Goal: Transaction & Acquisition: Purchase product/service

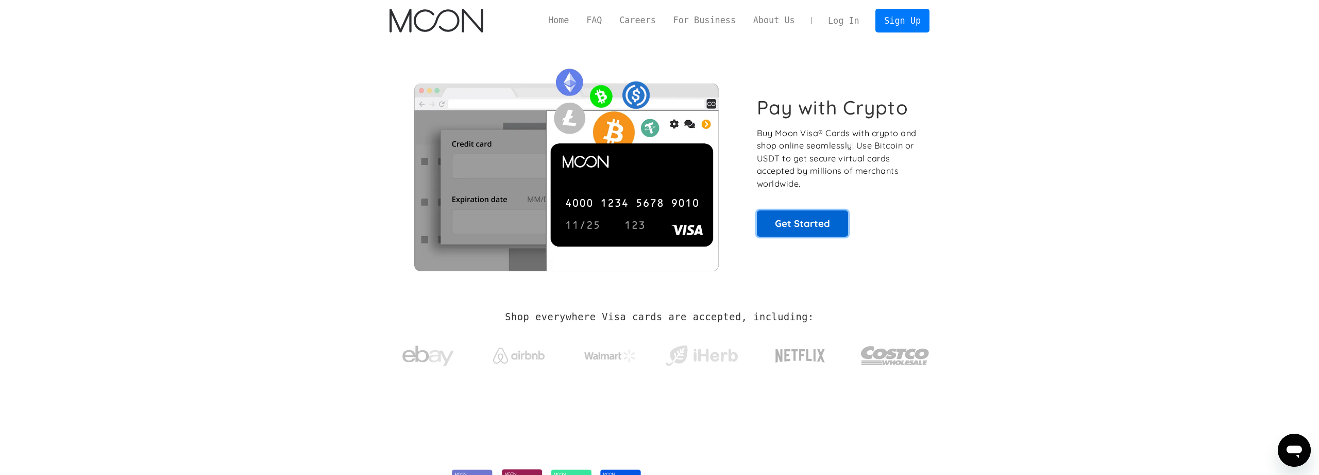
click at [836, 230] on link "Get Started" at bounding box center [802, 223] width 91 height 26
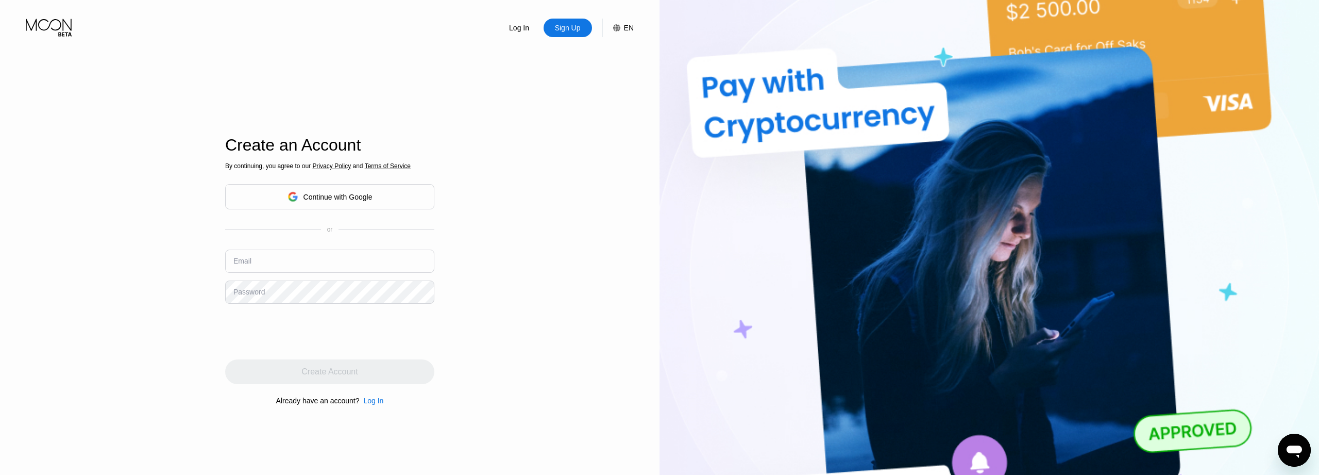
click at [281, 261] on input "text" at bounding box center [329, 260] width 209 height 23
type input "[EMAIL_ADDRESS][DOMAIN_NAME]"
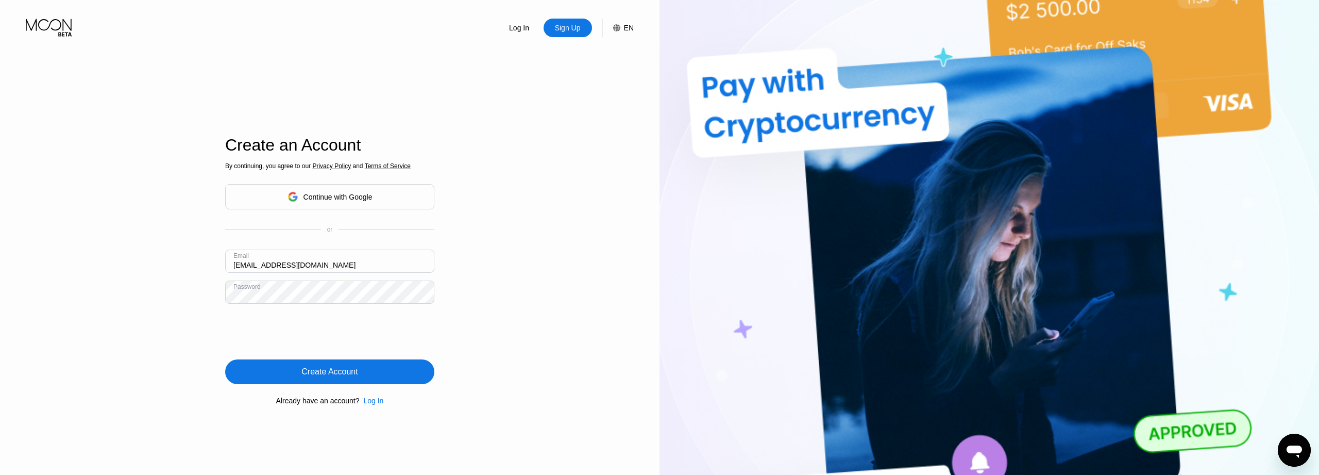
click at [358, 371] on div "Create Account" at bounding box center [329, 371] width 209 height 25
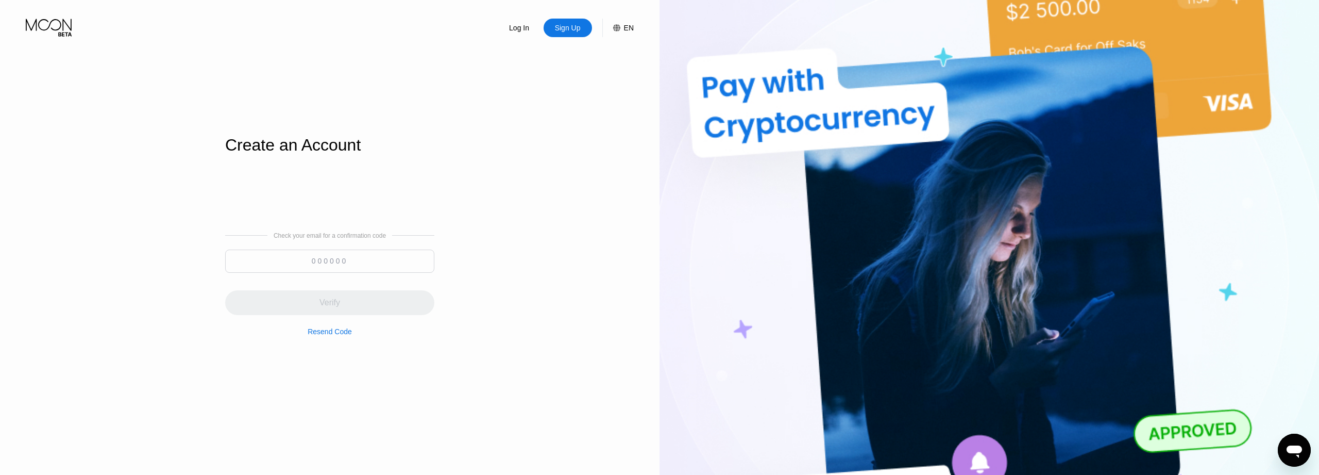
paste input "238343"
type input "238343"
click at [359, 298] on div "Verify" at bounding box center [329, 302] width 209 height 25
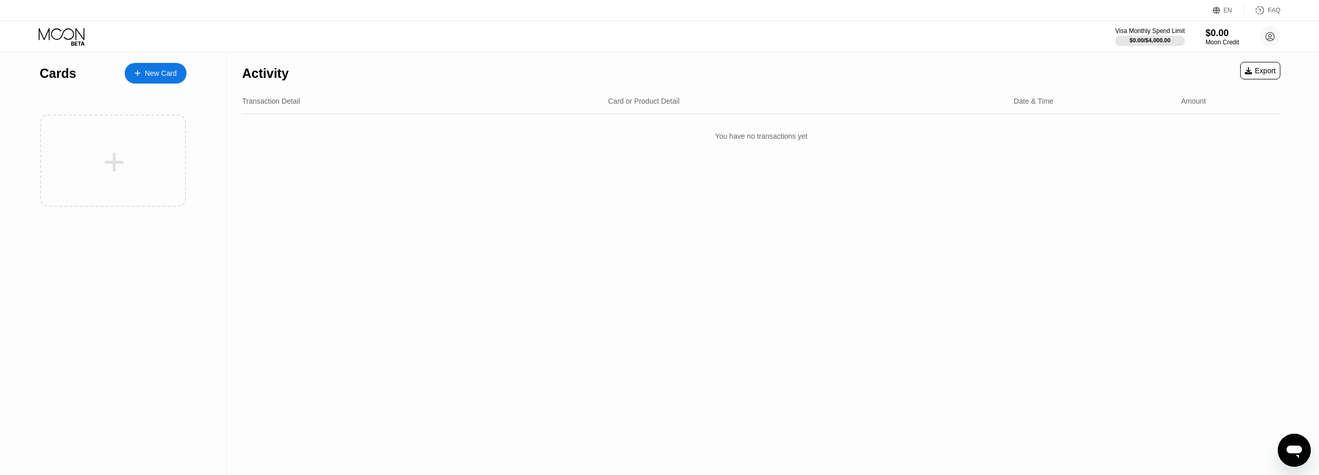
click at [160, 69] on div "New Card" at bounding box center [161, 73] width 32 height 9
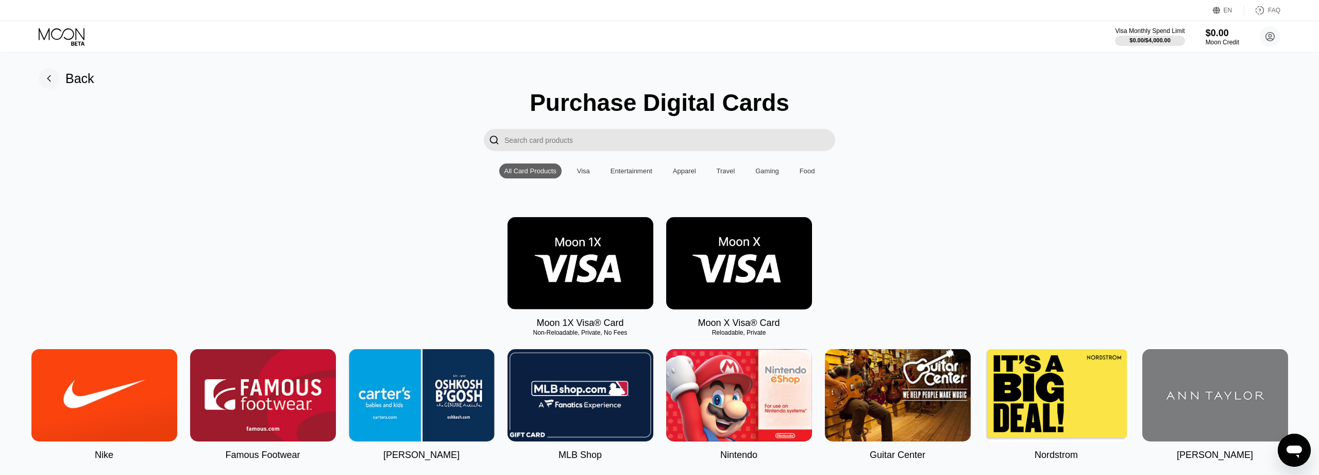
click at [759, 260] on img at bounding box center [739, 263] width 146 height 92
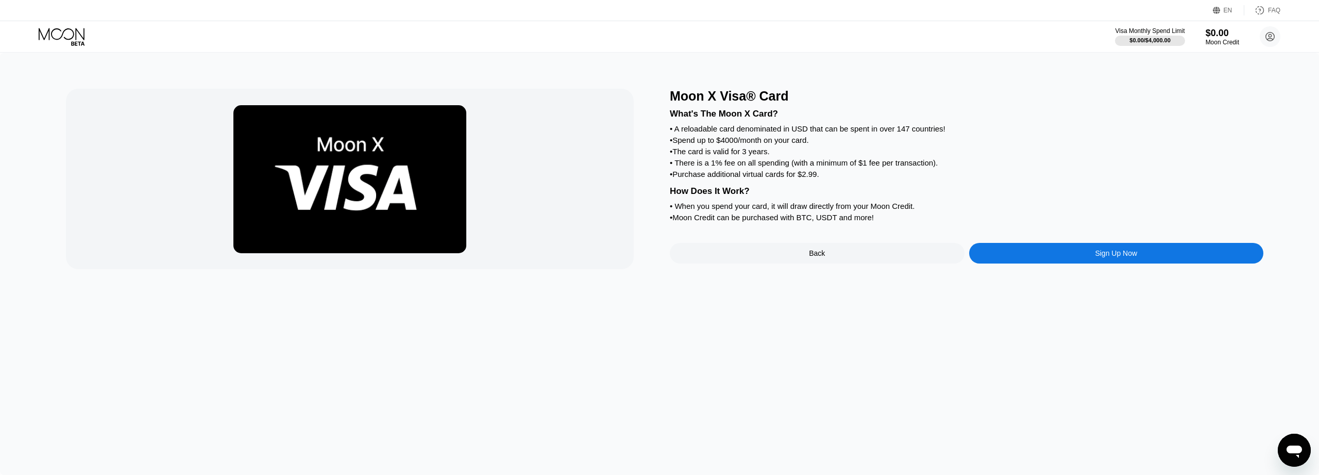
click at [1087, 263] on div "Sign Up Now" at bounding box center [1116, 253] width 295 height 21
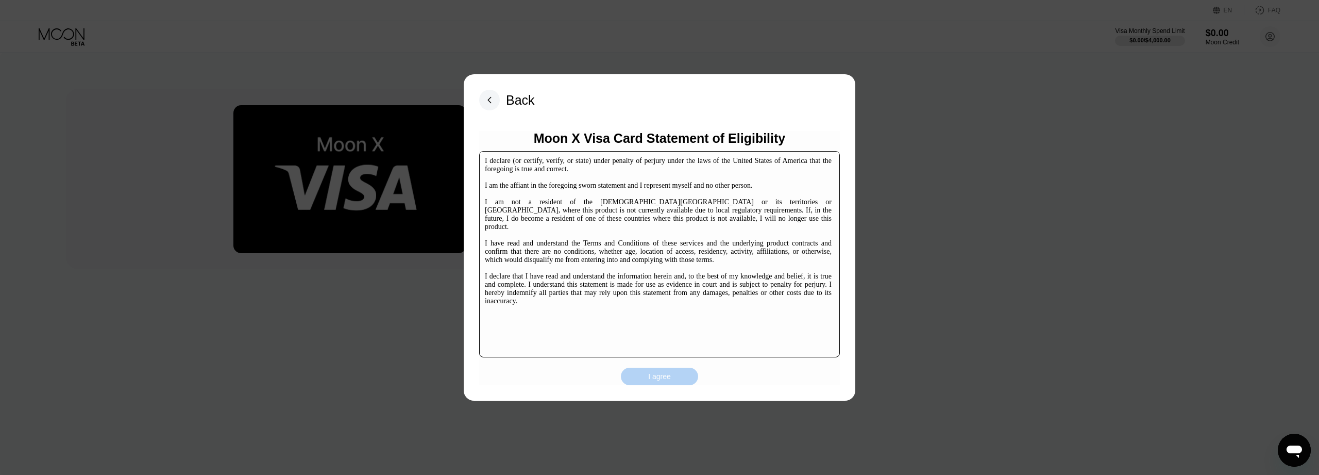
click at [680, 375] on div "I agree" at bounding box center [659, 376] width 77 height 18
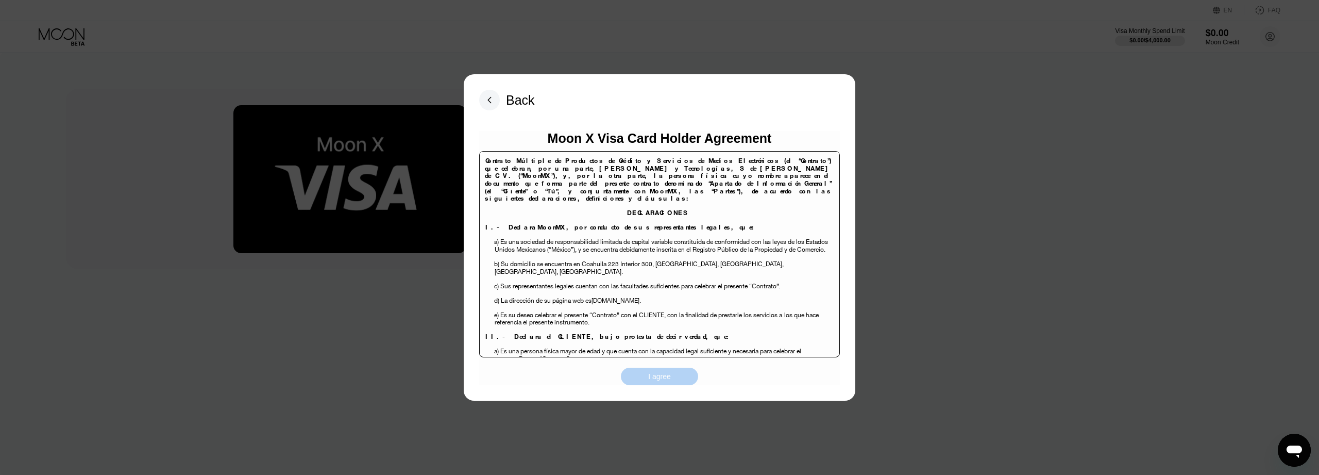
click at [672, 376] on div "I agree" at bounding box center [659, 376] width 77 height 18
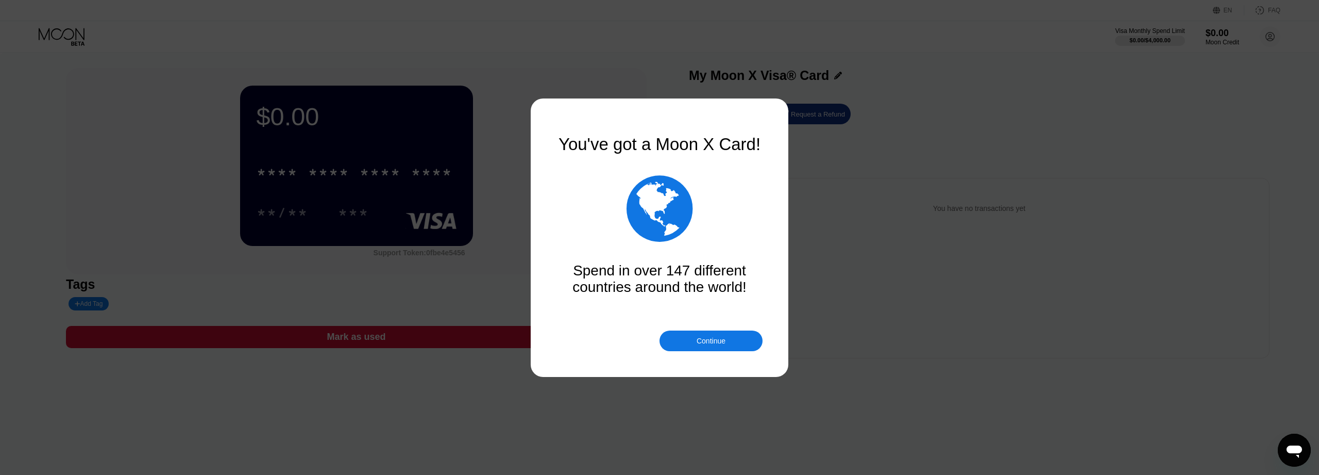
click at [738, 339] on div "Continue" at bounding box center [711, 340] width 103 height 21
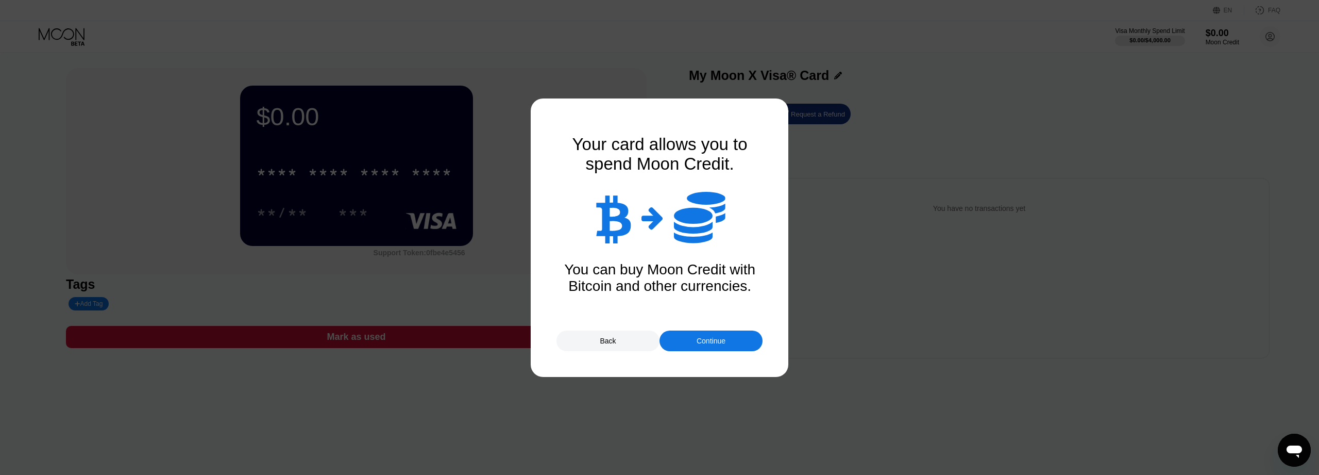
click at [738, 339] on div "Continue" at bounding box center [711, 340] width 103 height 21
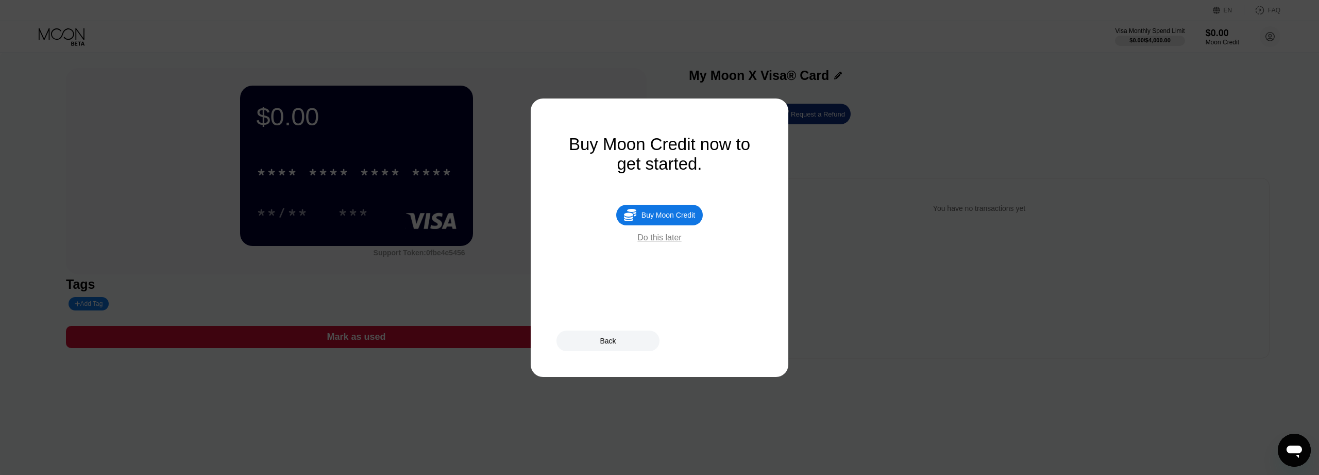
click at [672, 242] on div "Do this later" at bounding box center [659, 237] width 44 height 9
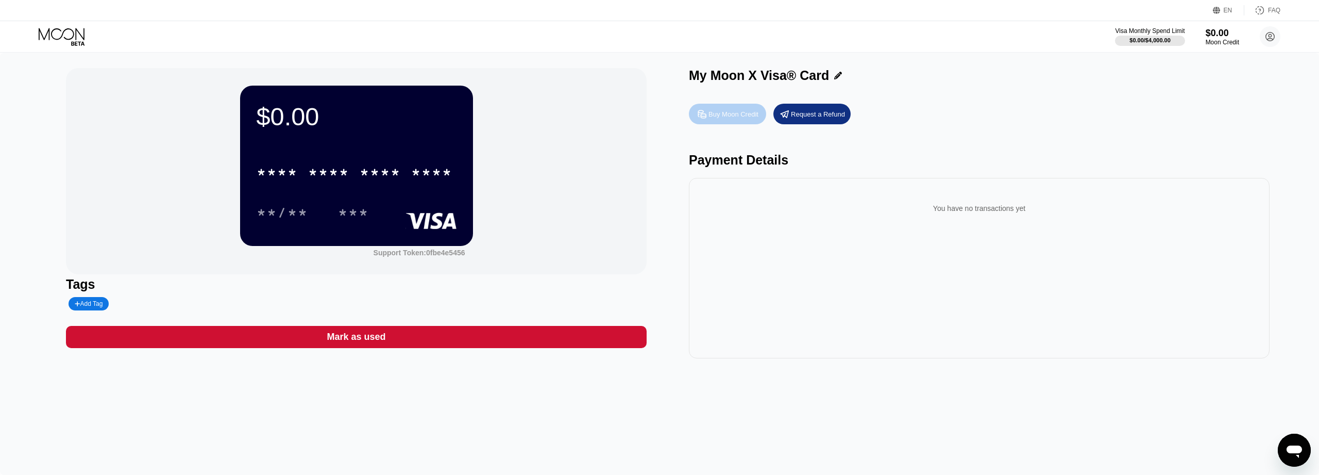
click at [739, 117] on div "Buy Moon Credit" at bounding box center [733, 114] width 50 height 9
type input "0"
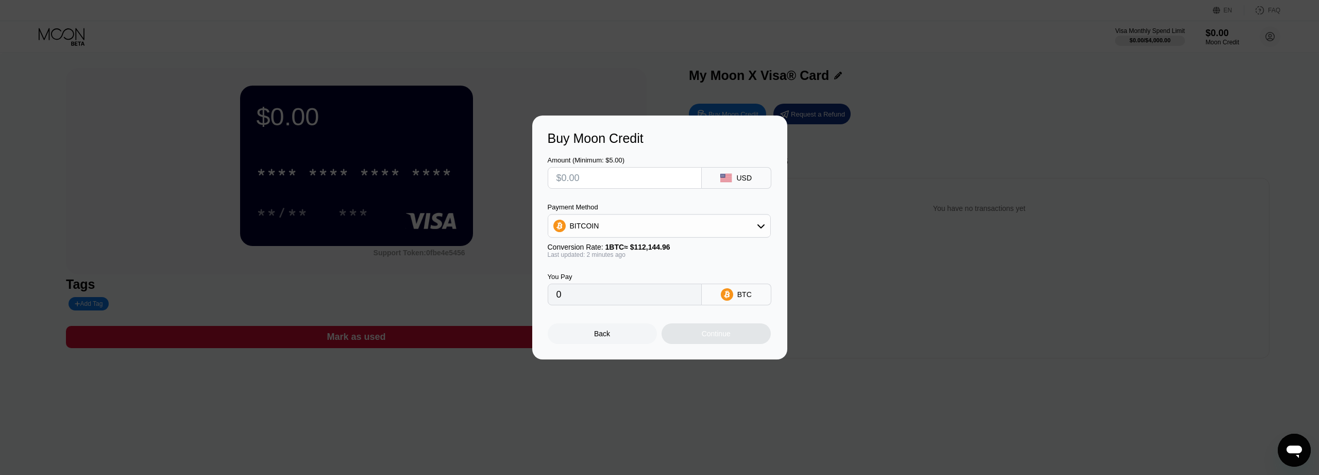
click at [858, 295] on div "Buy Moon Credit Amount (Minimum: $5.00) USD Payment Method BITCOIN Conversion R…" at bounding box center [659, 237] width 1319 height 244
click at [585, 337] on div "Back" at bounding box center [602, 333] width 109 height 21
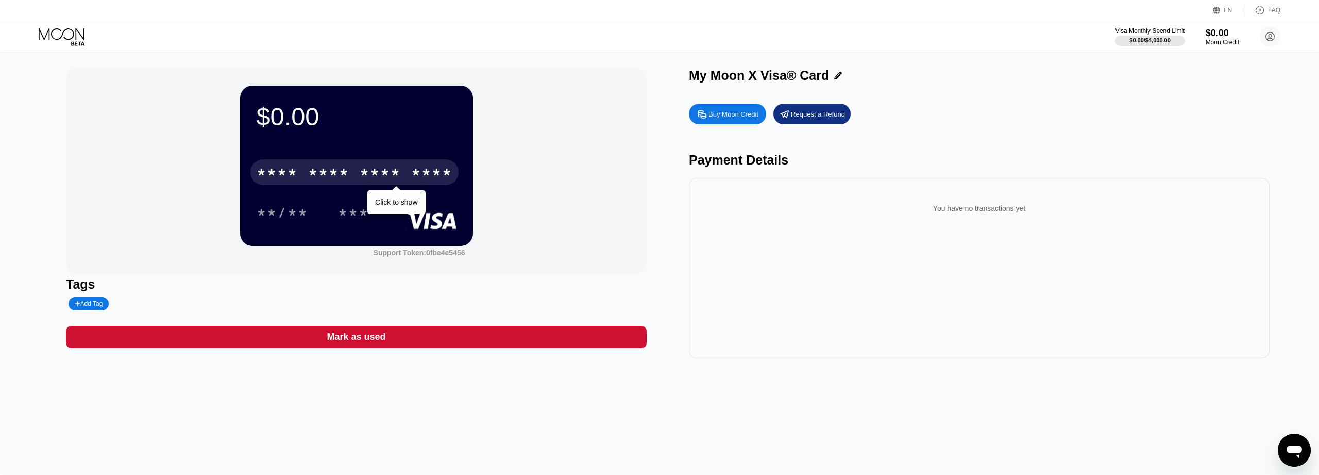
click at [304, 169] on div "* * * * * * * * * * * * ****" at bounding box center [354, 172] width 208 height 26
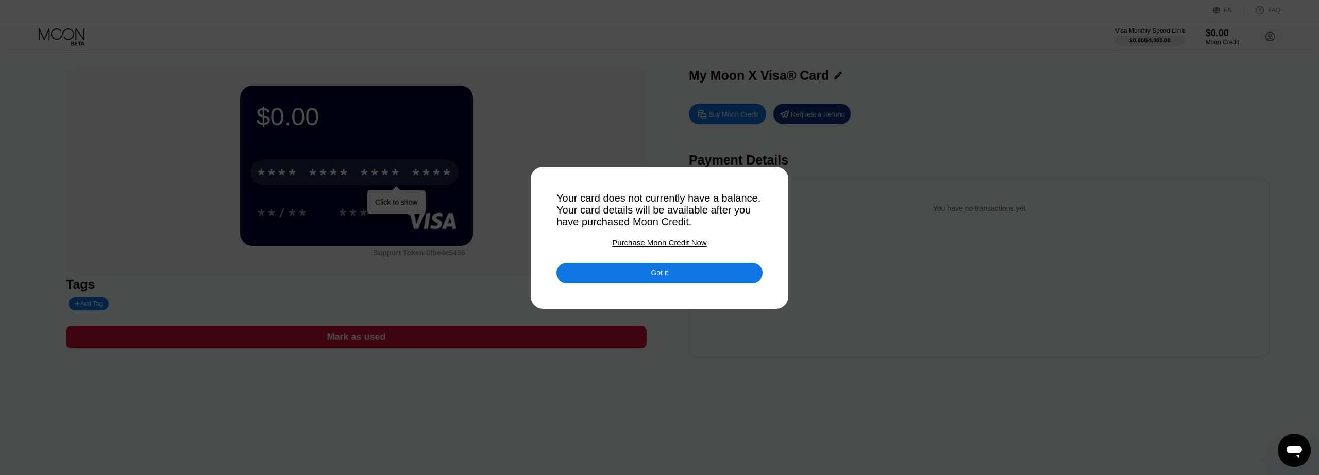
click at [676, 277] on div "Got it" at bounding box center [659, 272] width 206 height 21
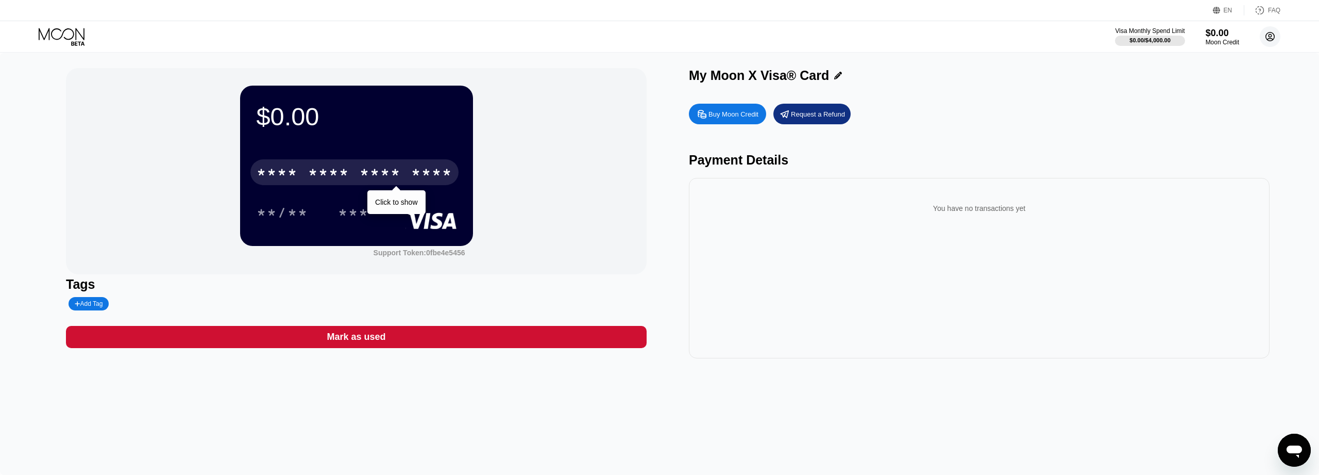
click at [1269, 37] on icon at bounding box center [1270, 36] width 21 height 21
click at [1209, 115] on div "Settings" at bounding box center [1205, 119] width 26 height 8
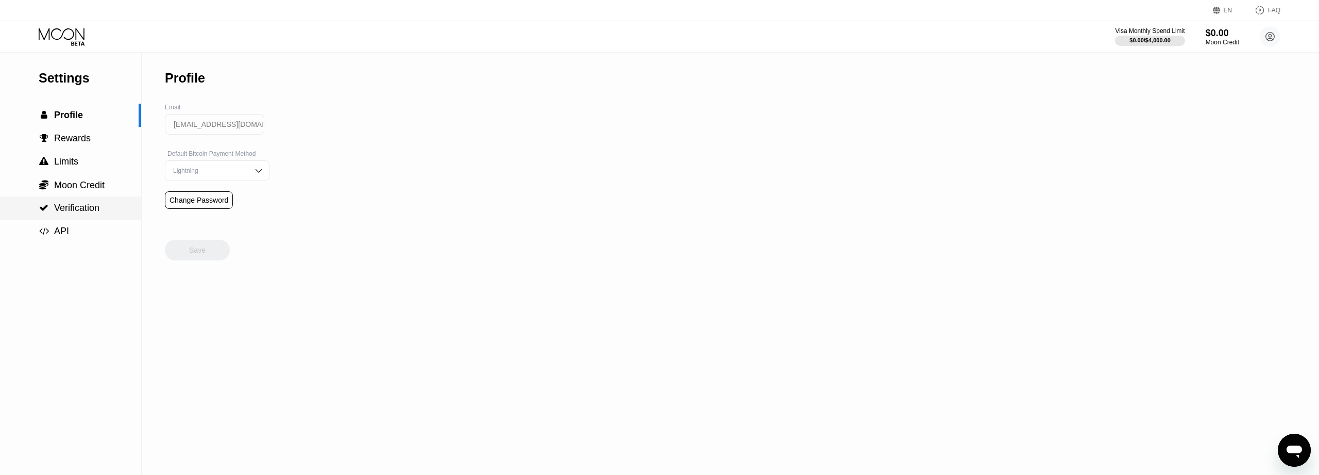
click at [77, 210] on span "Verification" at bounding box center [76, 207] width 45 height 10
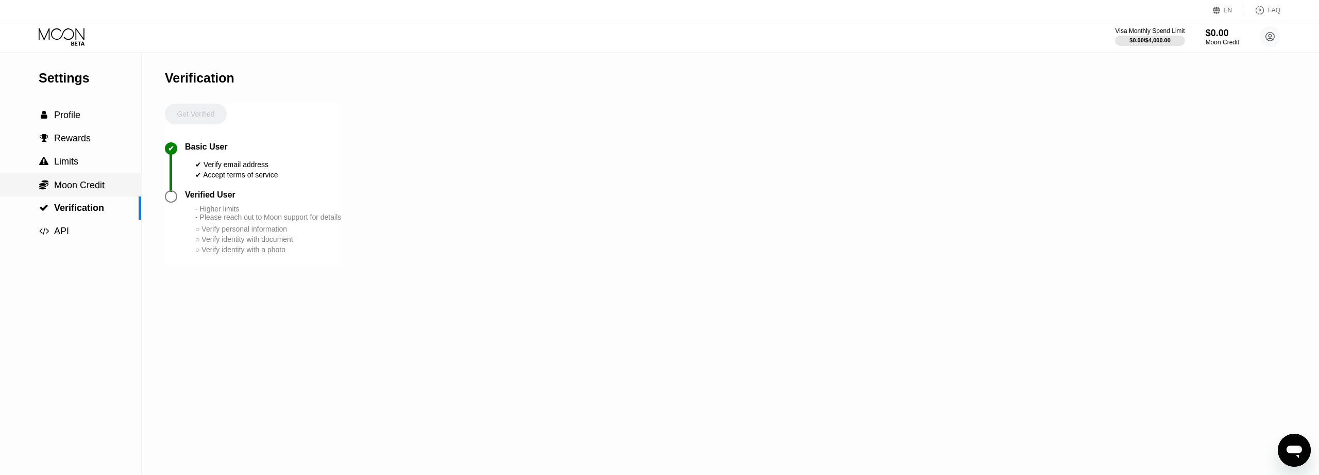
click at [79, 188] on span "Moon Credit" at bounding box center [79, 185] width 50 height 10
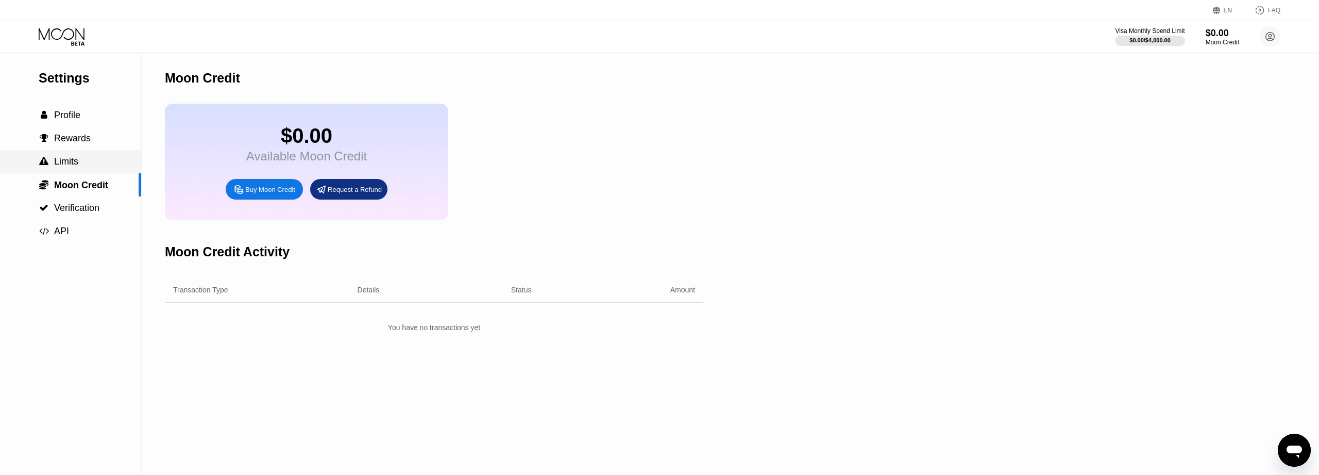
click at [63, 159] on span "Limits" at bounding box center [66, 161] width 24 height 10
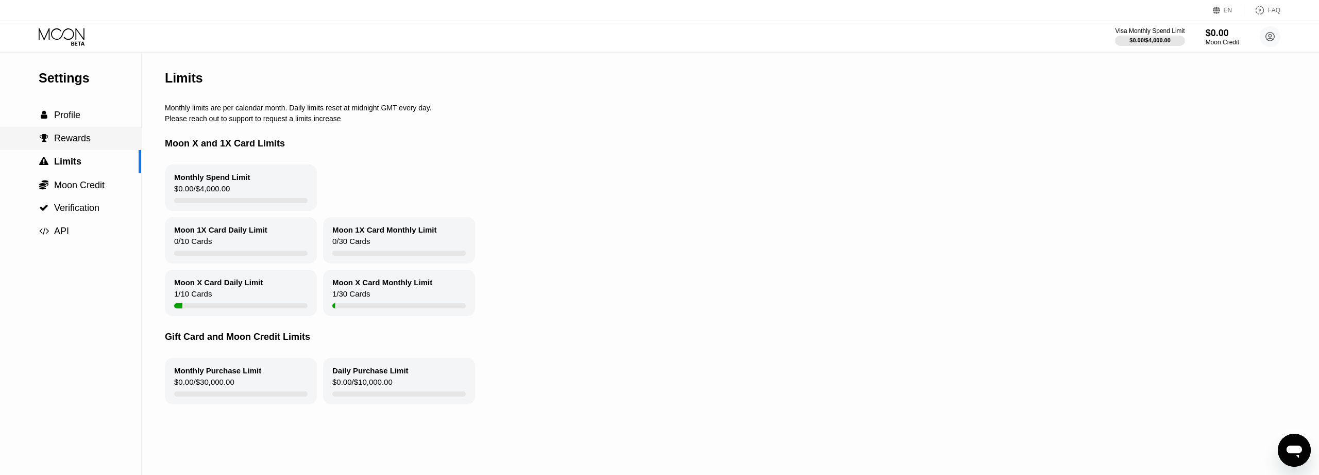
click at [71, 140] on span "Rewards" at bounding box center [72, 138] width 37 height 10
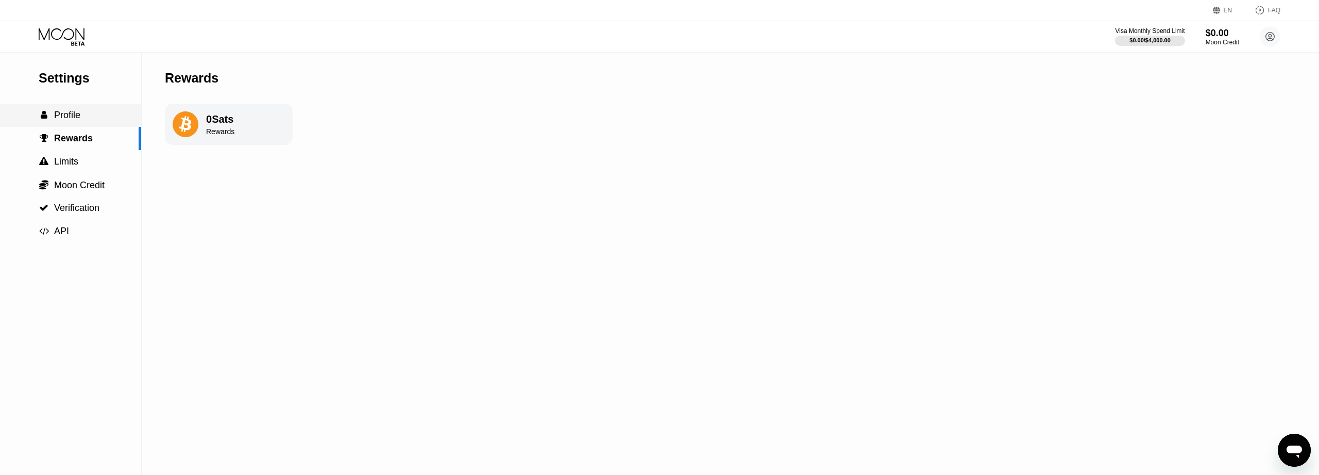
click at [71, 117] on span "Profile" at bounding box center [67, 115] width 26 height 10
click at [254, 173] on img at bounding box center [259, 170] width 10 height 10
click at [312, 224] on div "Settings  Profile  Rewards  Limits  Moon Credit  Verification  API Profil…" at bounding box center [659, 264] width 1319 height 422
click at [204, 249] on div "Save" at bounding box center [197, 239] width 65 height 41
click at [254, 175] on img at bounding box center [259, 170] width 10 height 10
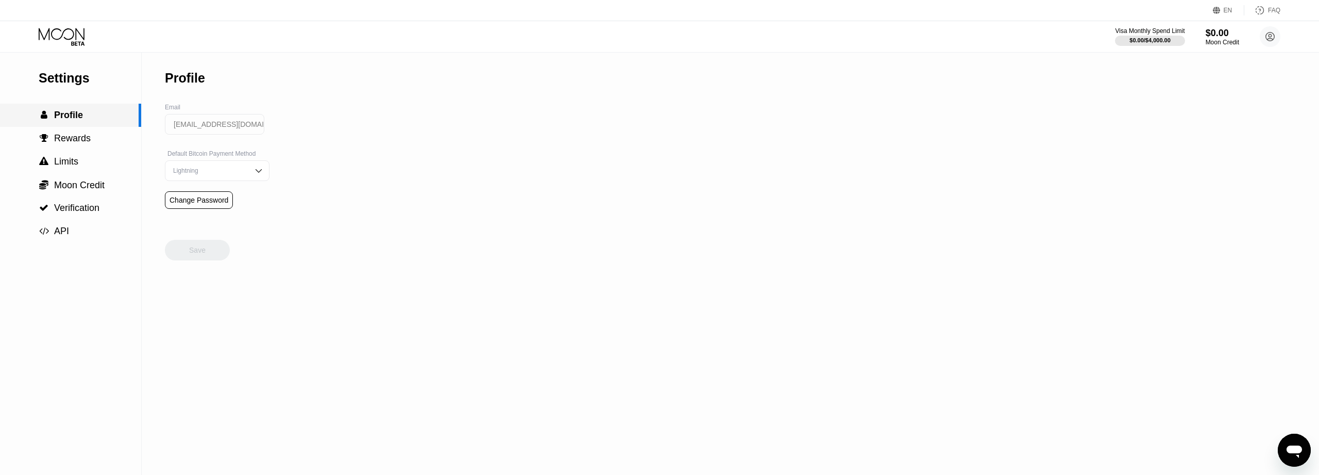
click at [76, 116] on span "Profile" at bounding box center [68, 115] width 29 height 10
